Goal: Browse casually

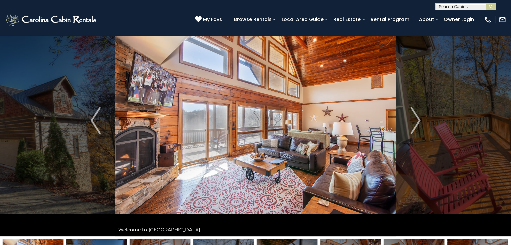
scroll to position [31, 0]
click at [419, 120] on img "Next" at bounding box center [415, 120] width 10 height 27
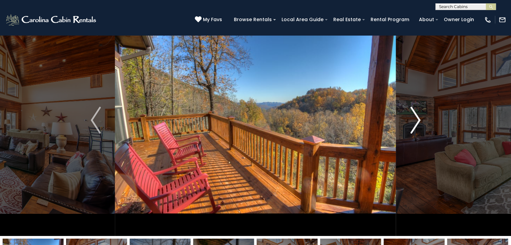
click at [419, 120] on img "Next" at bounding box center [415, 120] width 10 height 27
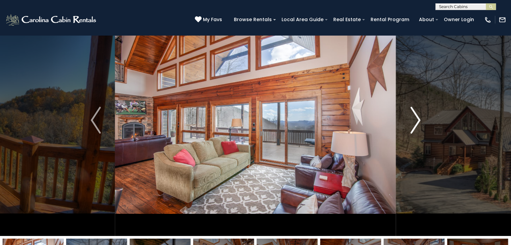
click at [419, 120] on img "Next" at bounding box center [415, 120] width 10 height 27
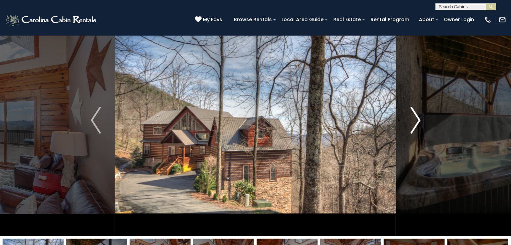
click at [419, 120] on img "Next" at bounding box center [415, 120] width 10 height 27
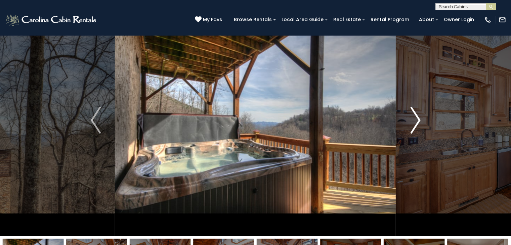
click at [419, 120] on img "Next" at bounding box center [415, 120] width 10 height 27
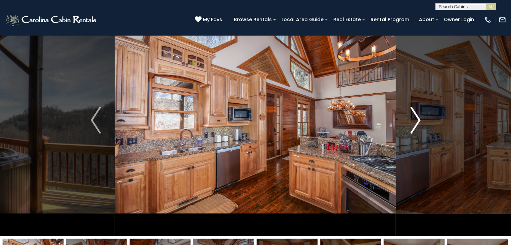
click at [419, 120] on img "Next" at bounding box center [415, 120] width 10 height 27
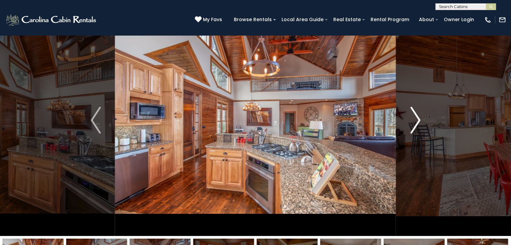
click at [419, 120] on img "Next" at bounding box center [415, 120] width 10 height 27
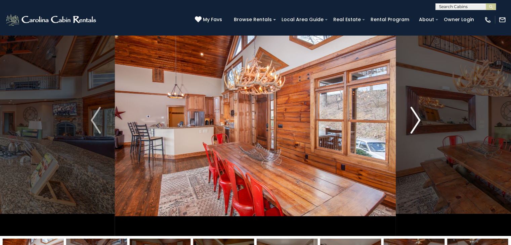
click at [419, 120] on img "Next" at bounding box center [415, 120] width 10 height 27
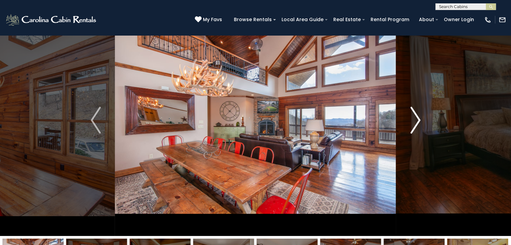
click at [419, 120] on img "Next" at bounding box center [415, 120] width 10 height 27
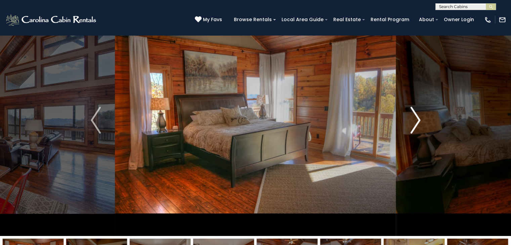
click at [419, 120] on img "Next" at bounding box center [415, 120] width 10 height 27
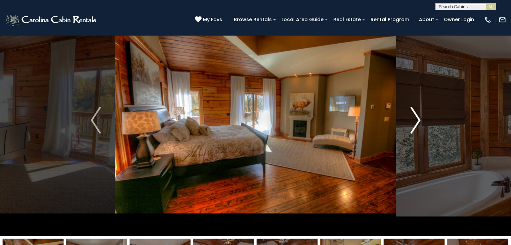
click at [419, 120] on img "Next" at bounding box center [415, 120] width 10 height 27
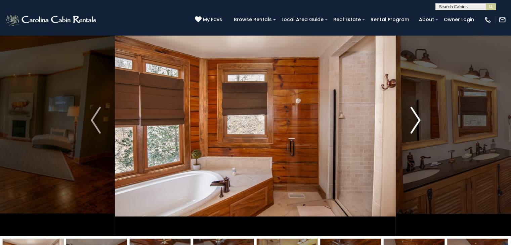
click at [419, 120] on img "Next" at bounding box center [415, 120] width 10 height 27
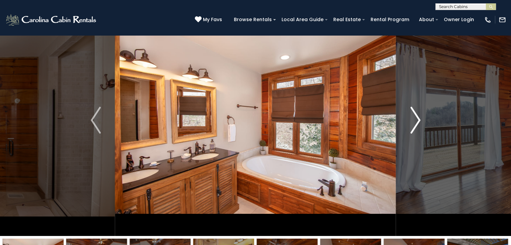
click at [419, 120] on img "Next" at bounding box center [415, 120] width 10 height 27
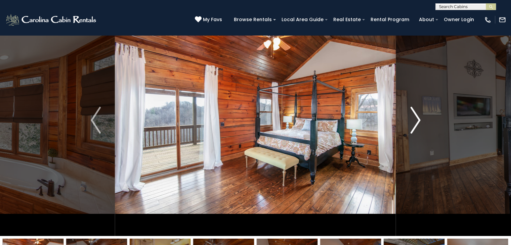
click at [419, 120] on img "Next" at bounding box center [415, 120] width 10 height 27
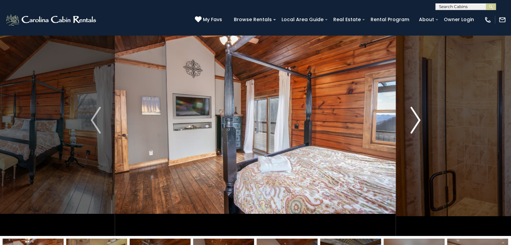
click at [419, 120] on img "Next" at bounding box center [415, 120] width 10 height 27
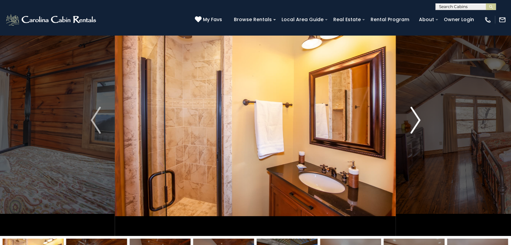
click at [419, 120] on img "Next" at bounding box center [415, 120] width 10 height 27
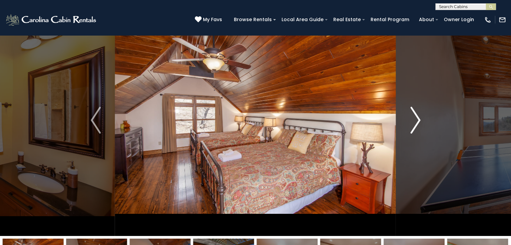
click at [419, 120] on img "Next" at bounding box center [415, 120] width 10 height 27
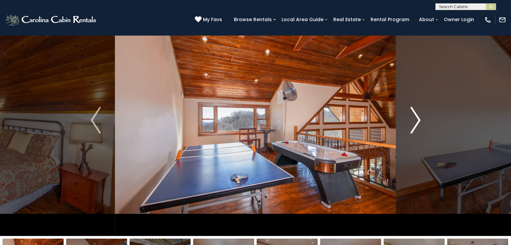
click at [419, 120] on img "Next" at bounding box center [415, 120] width 10 height 27
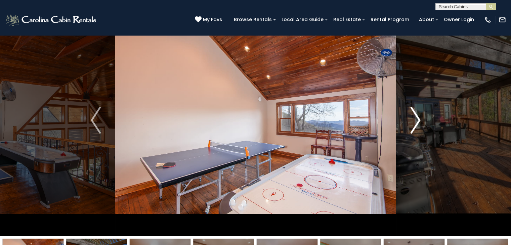
click at [419, 120] on img "Next" at bounding box center [415, 120] width 10 height 27
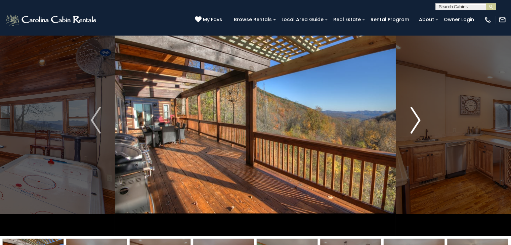
click at [419, 120] on img "Next" at bounding box center [415, 120] width 10 height 27
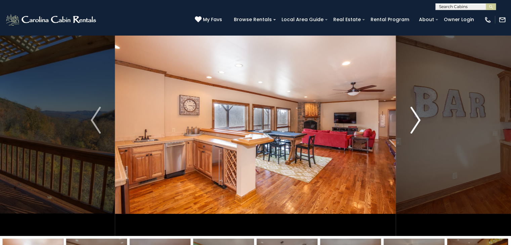
click at [419, 120] on img "Next" at bounding box center [415, 120] width 10 height 27
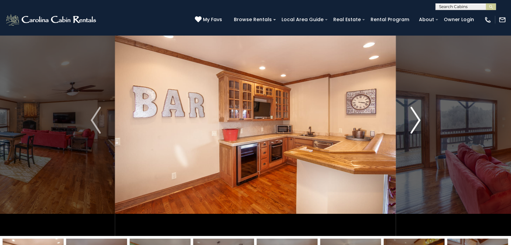
click at [419, 120] on img "Next" at bounding box center [415, 120] width 10 height 27
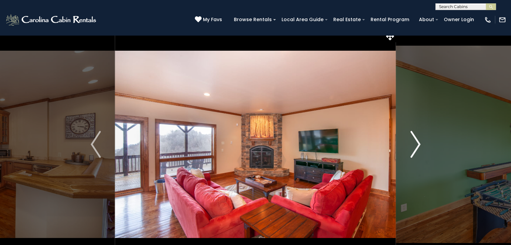
scroll to position [0, 0]
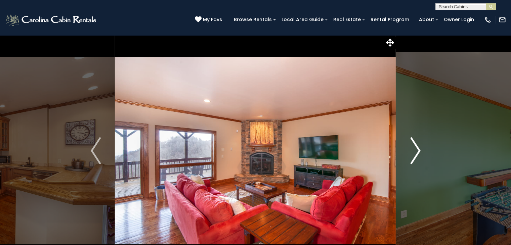
click at [422, 150] on button "Next" at bounding box center [415, 151] width 39 height 232
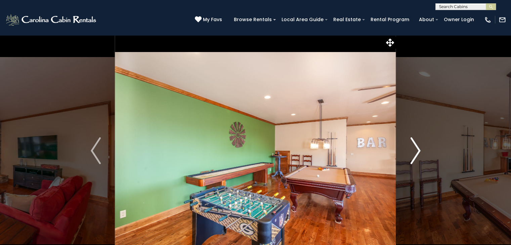
click at [422, 150] on button "Next" at bounding box center [415, 151] width 39 height 232
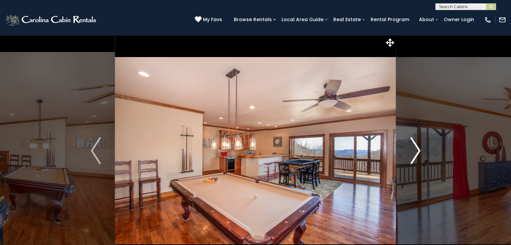
click at [422, 150] on button "Next" at bounding box center [415, 151] width 39 height 232
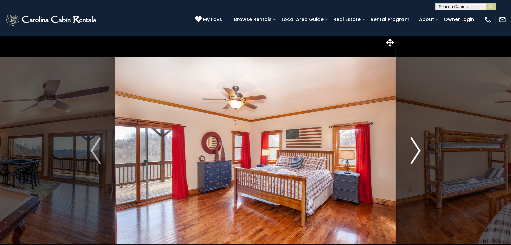
click at [422, 150] on button "Next" at bounding box center [415, 151] width 39 height 232
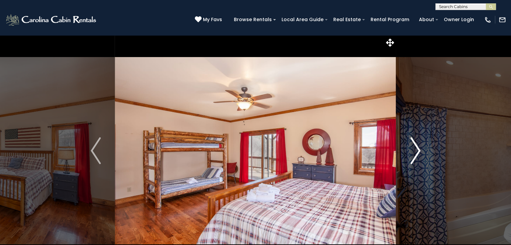
click at [422, 150] on button "Next" at bounding box center [415, 151] width 39 height 232
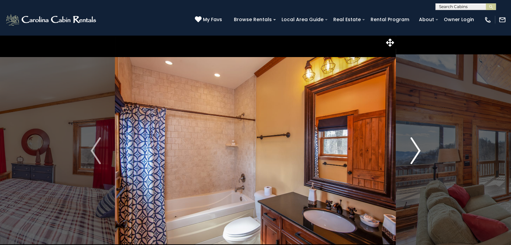
click at [422, 150] on button "Next" at bounding box center [415, 151] width 39 height 232
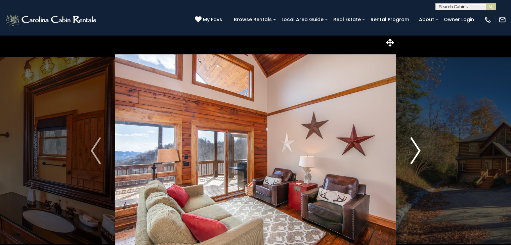
click at [422, 150] on button "Next" at bounding box center [415, 151] width 39 height 232
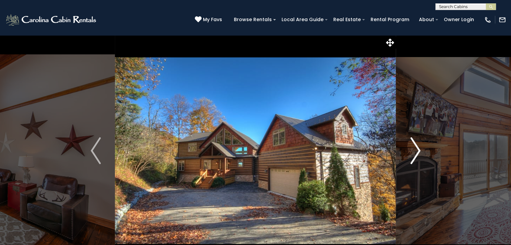
click at [422, 150] on button "Next" at bounding box center [415, 151] width 39 height 232
